Goal: Navigation & Orientation: Understand site structure

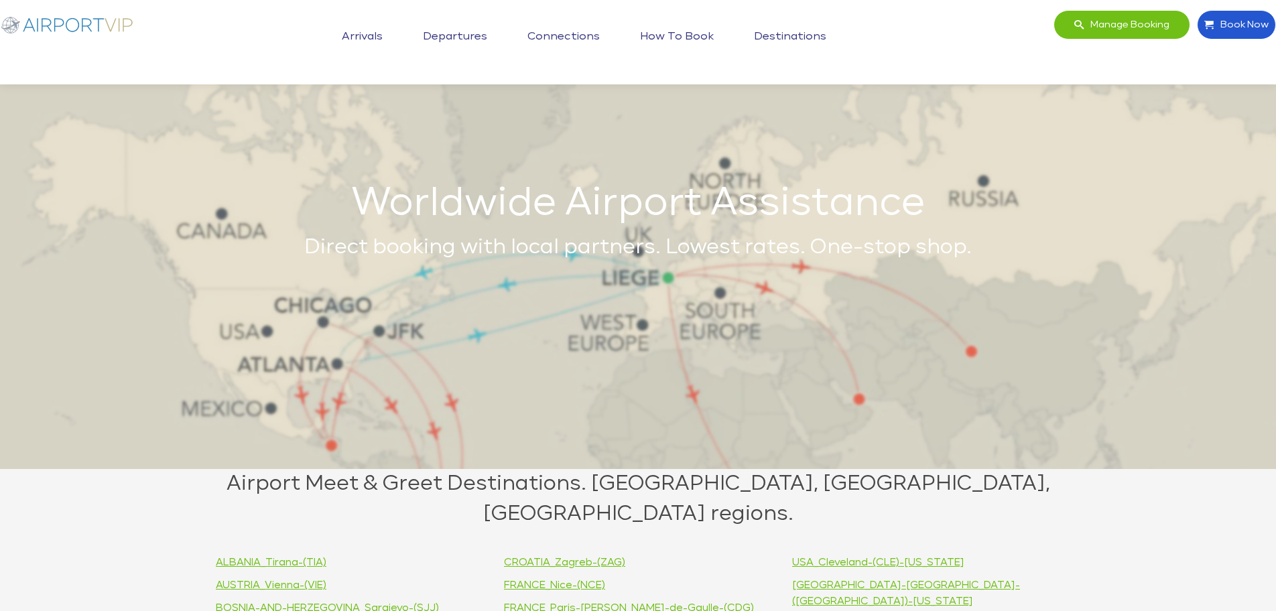
click at [778, 34] on link "Destinations" at bounding box center [790, 37] width 79 height 34
click at [686, 39] on link "How to book" at bounding box center [677, 37] width 80 height 34
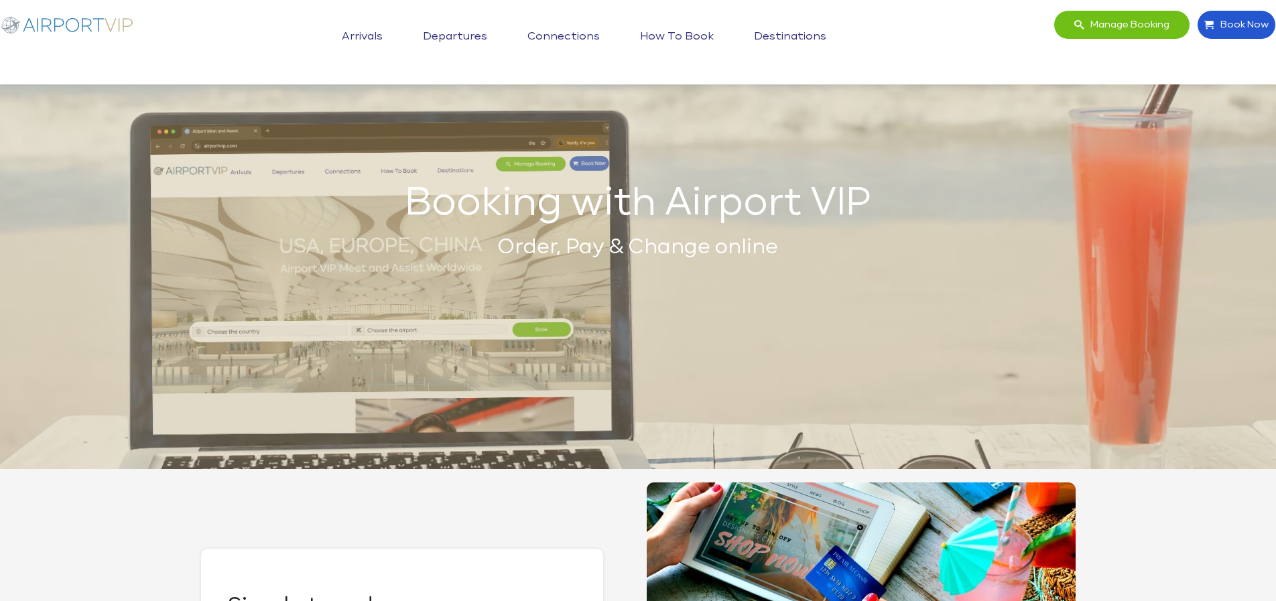
click at [563, 38] on link "Connections" at bounding box center [563, 37] width 79 height 34
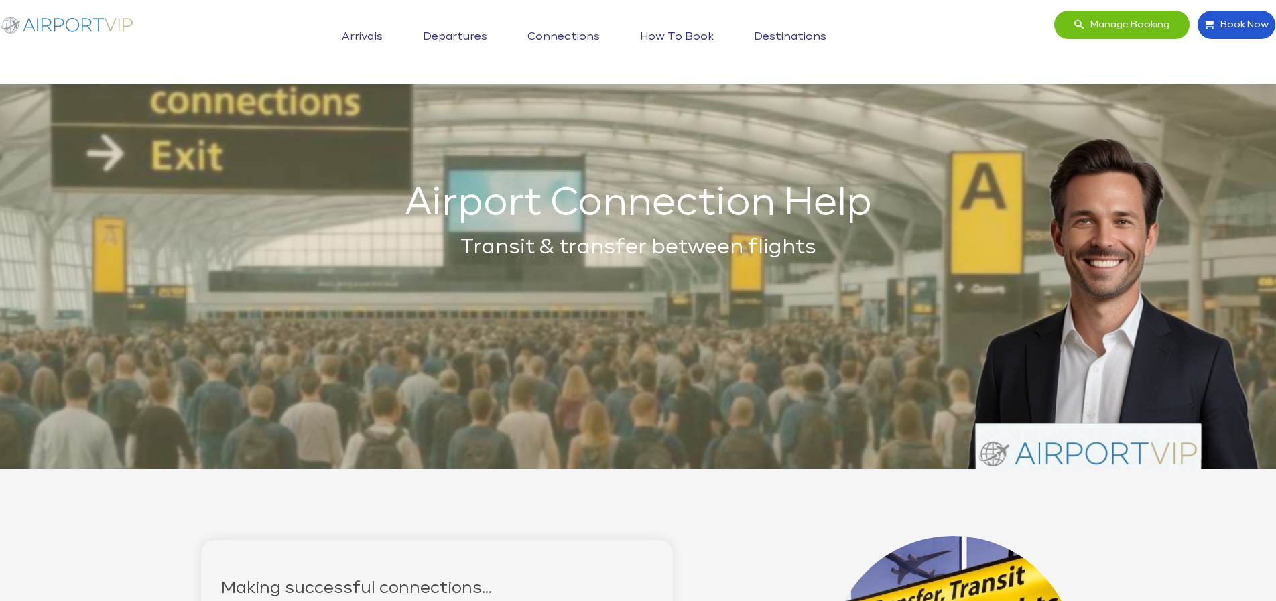
click at [464, 34] on link "Departures" at bounding box center [455, 37] width 71 height 34
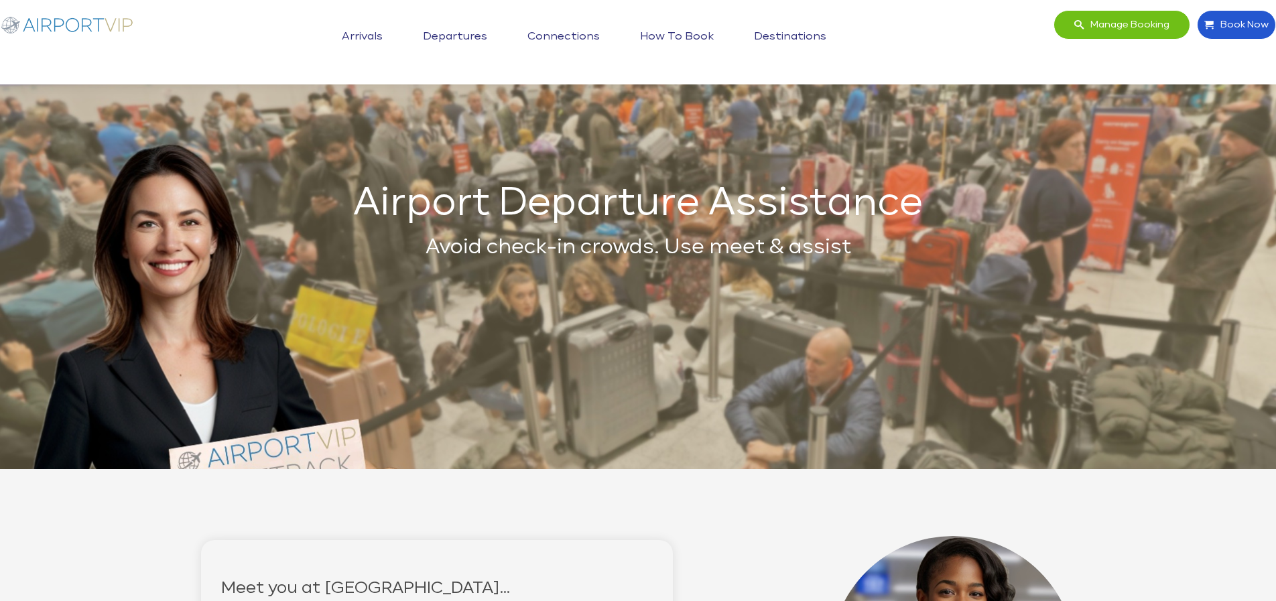
click at [352, 33] on link "Arrivals" at bounding box center [363, 37] width 48 height 34
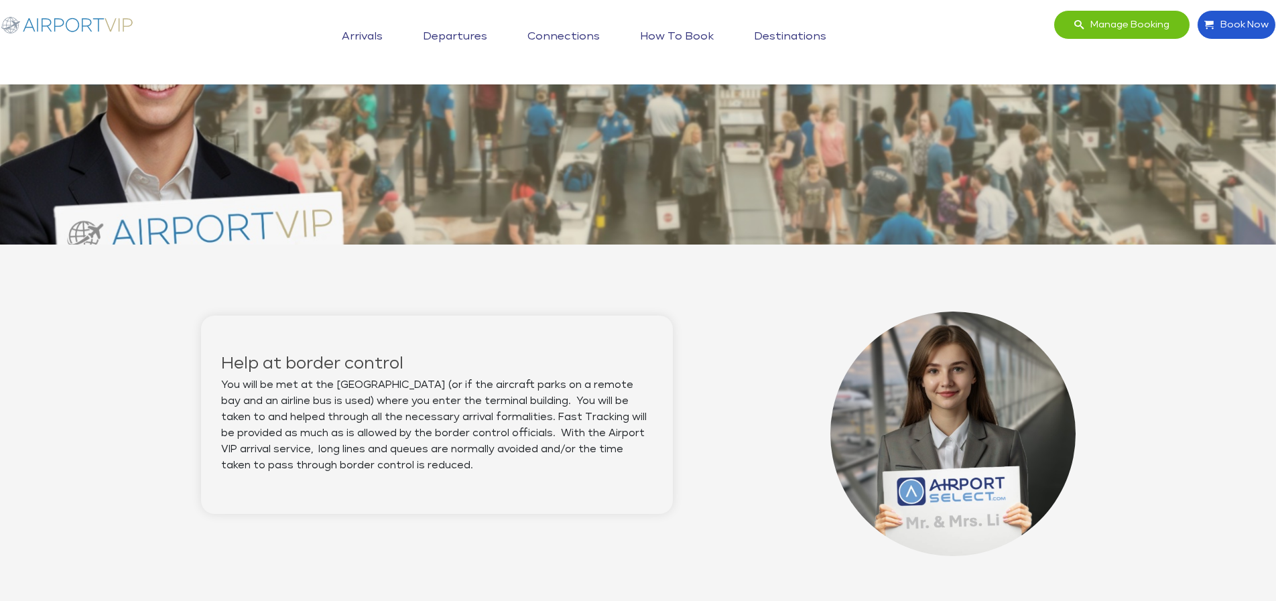
scroll to position [221, 0]
